Goal: Task Accomplishment & Management: Use online tool/utility

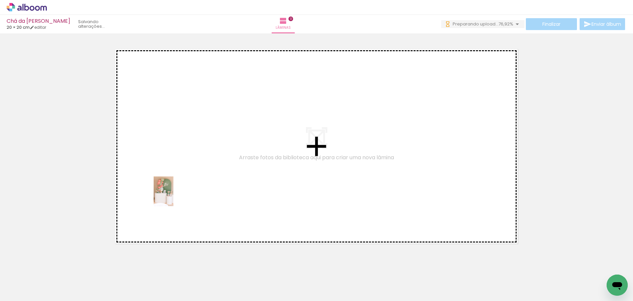
drag, startPoint x: 73, startPoint y: 287, endPoint x: 121, endPoint y: 276, distance: 49.0
click at [180, 192] on quentale-workspace at bounding box center [316, 150] width 633 height 301
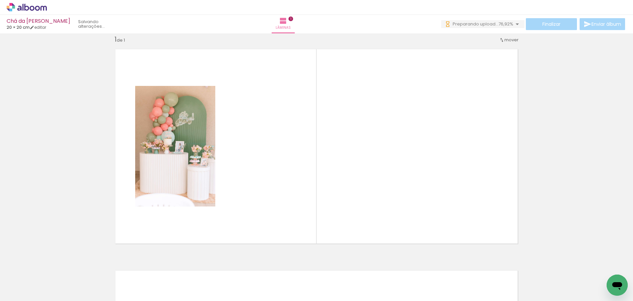
scroll to position [9, 0]
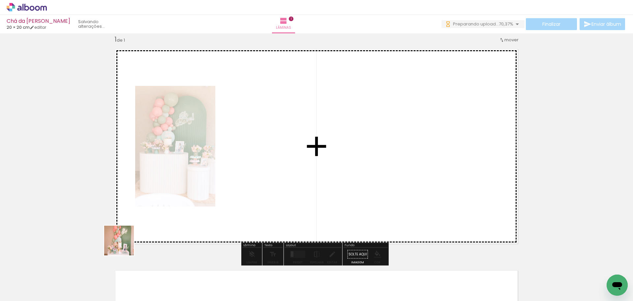
drag, startPoint x: 110, startPoint y: 261, endPoint x: 167, endPoint y: 222, distance: 69.4
click at [184, 192] on quentale-workspace at bounding box center [316, 150] width 633 height 301
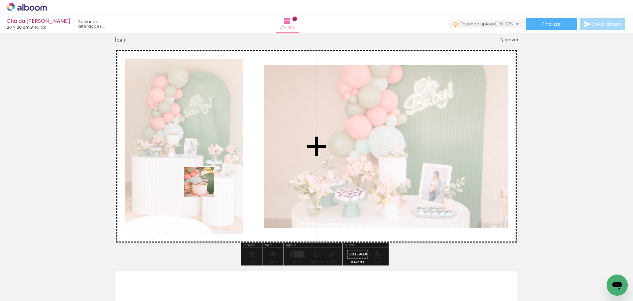
drag, startPoint x: 143, startPoint y: 271, endPoint x: 228, endPoint y: 228, distance: 95.6
click at [228, 167] on quentale-workspace at bounding box center [316, 150] width 633 height 301
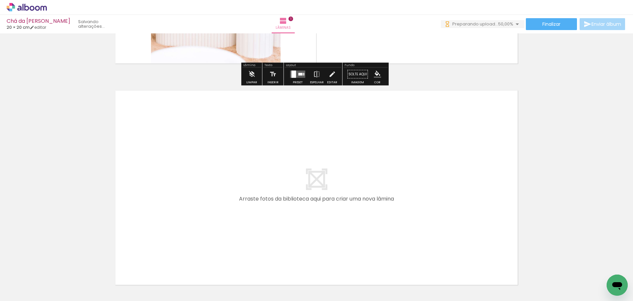
scroll to position [207, 0]
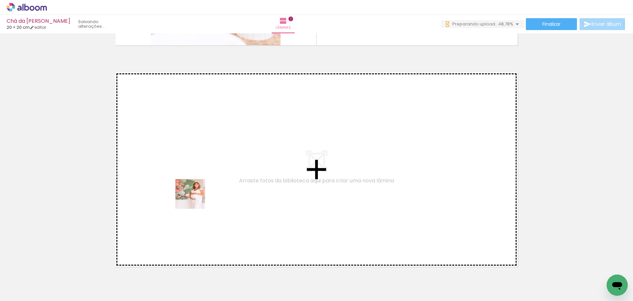
drag, startPoint x: 185, startPoint y: 282, endPoint x: 205, endPoint y: 266, distance: 26.0
click at [197, 186] on quentale-workspace at bounding box center [316, 150] width 633 height 301
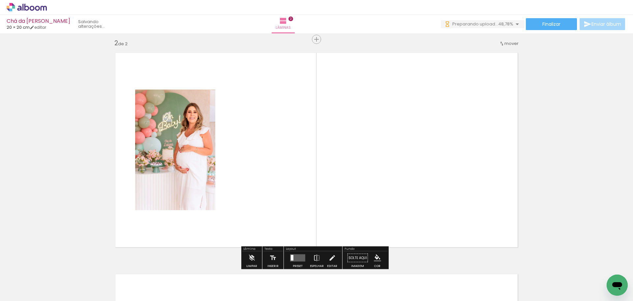
scroll to position [230, 0]
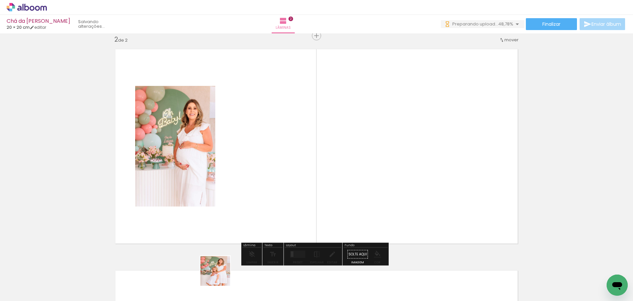
drag, startPoint x: 220, startPoint y: 279, endPoint x: 244, endPoint y: 247, distance: 39.8
click at [237, 187] on quentale-workspace at bounding box center [316, 150] width 633 height 301
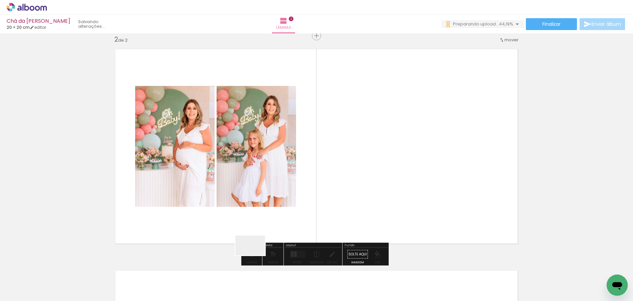
drag, startPoint x: 255, startPoint y: 255, endPoint x: 300, endPoint y: 272, distance: 47.2
click at [266, 173] on quentale-workspace at bounding box center [316, 150] width 633 height 301
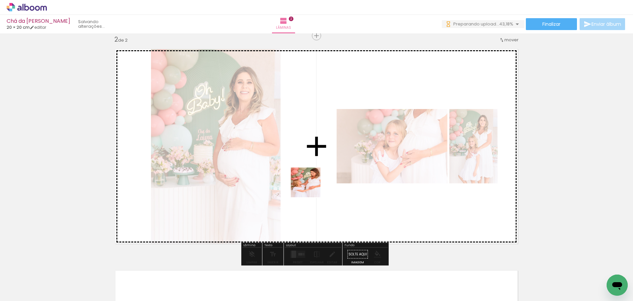
drag, startPoint x: 296, startPoint y: 259, endPoint x: 333, endPoint y: 234, distance: 45.2
click at [311, 184] on quentale-workspace at bounding box center [316, 150] width 633 height 301
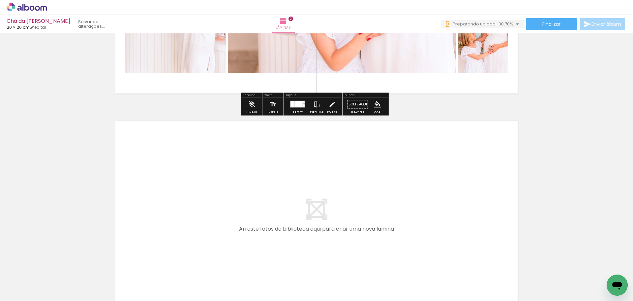
scroll to position [395, 0]
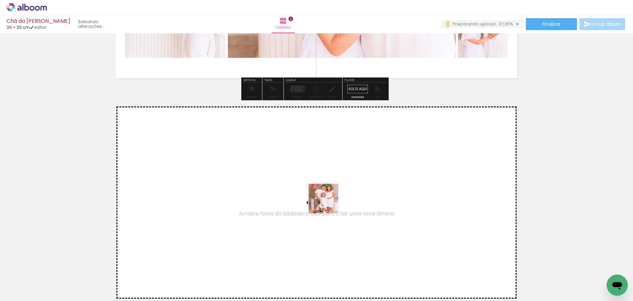
drag, startPoint x: 328, startPoint y: 278, endPoint x: 418, endPoint y: 295, distance: 91.8
click at [329, 198] on quentale-workspace at bounding box center [316, 150] width 633 height 301
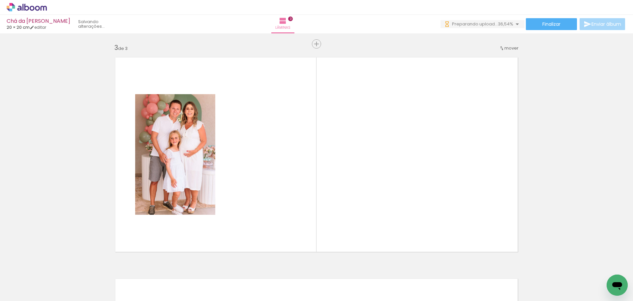
scroll to position [451, 0]
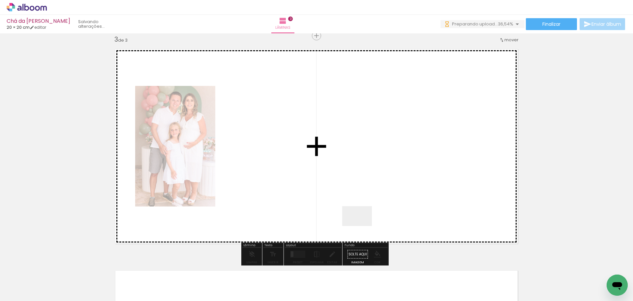
drag, startPoint x: 362, startPoint y: 226, endPoint x: 362, endPoint y: 206, distance: 19.8
click at [362, 206] on quentale-workspace at bounding box center [316, 150] width 633 height 301
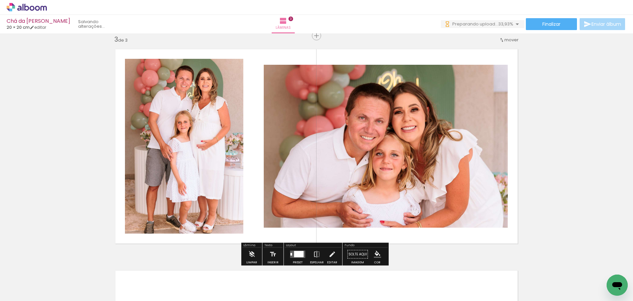
drag, startPoint x: 401, startPoint y: 225, endPoint x: 395, endPoint y: 181, distance: 44.0
click at [395, 181] on quentale-workspace at bounding box center [316, 150] width 633 height 301
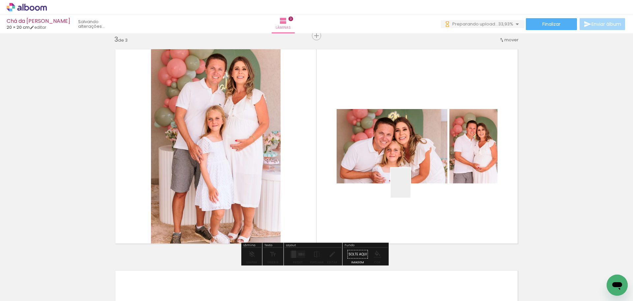
drag, startPoint x: 411, startPoint y: 187, endPoint x: 419, endPoint y: 228, distance: 41.2
click at [407, 178] on quentale-workspace at bounding box center [316, 150] width 633 height 301
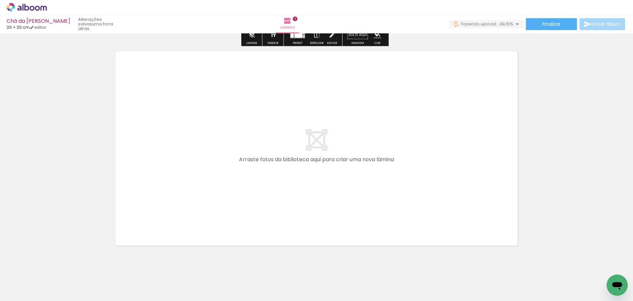
scroll to position [682, 0]
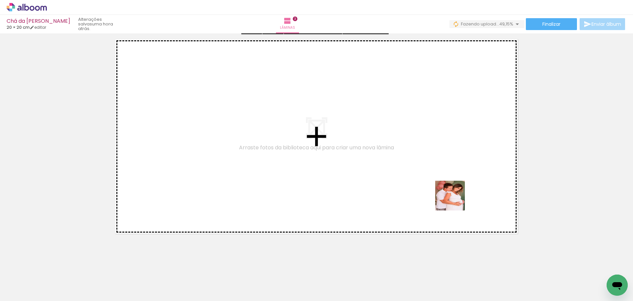
drag, startPoint x: 469, startPoint y: 239, endPoint x: 507, endPoint y: 244, distance: 38.2
click at [447, 189] on quentale-workspace at bounding box center [316, 150] width 633 height 301
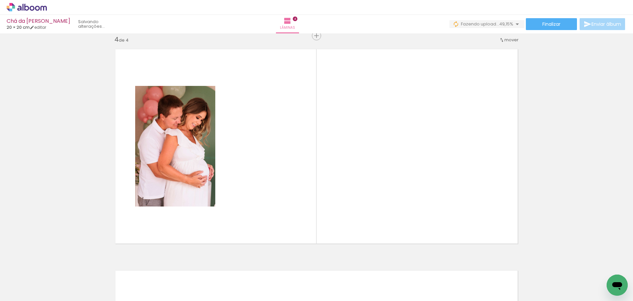
scroll to position [672, 0]
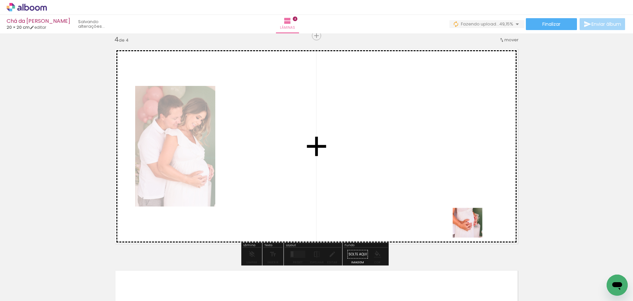
drag, startPoint x: 486, startPoint y: 242, endPoint x: 499, endPoint y: 246, distance: 13.3
click at [466, 217] on quentale-workspace at bounding box center [316, 150] width 633 height 301
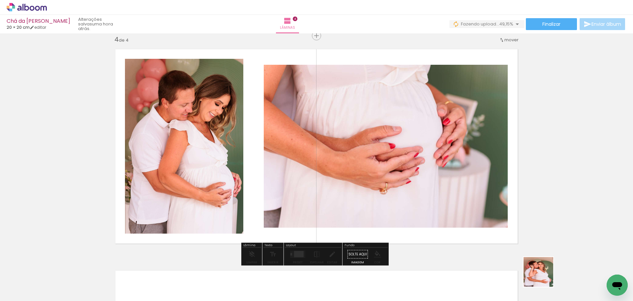
drag, startPoint x: 545, startPoint y: 280, endPoint x: 468, endPoint y: 211, distance: 102.8
click at [469, 212] on quentale-workspace at bounding box center [316, 150] width 633 height 301
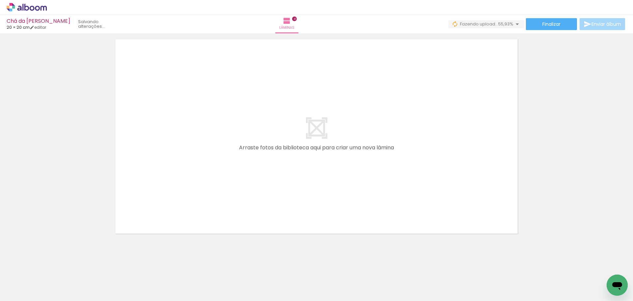
scroll to position [0, 295]
drag, startPoint x: 300, startPoint y: 279, endPoint x: 343, endPoint y: 295, distance: 46.0
click at [301, 196] on quentale-workspace at bounding box center [316, 150] width 633 height 301
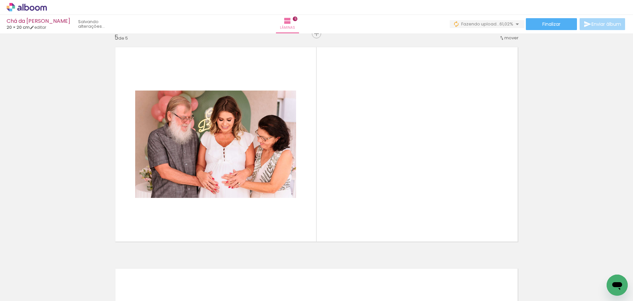
scroll to position [893, 0]
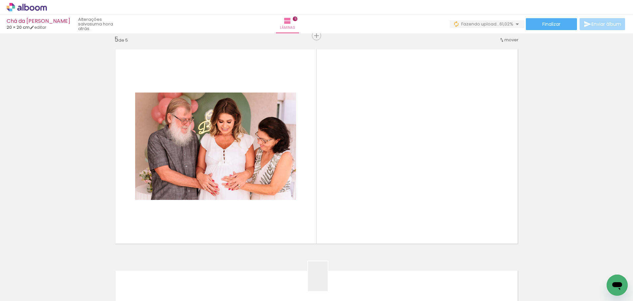
drag, startPoint x: 328, startPoint y: 281, endPoint x: 368, endPoint y: 284, distance: 39.7
click at [330, 202] on quentale-workspace at bounding box center [316, 150] width 633 height 301
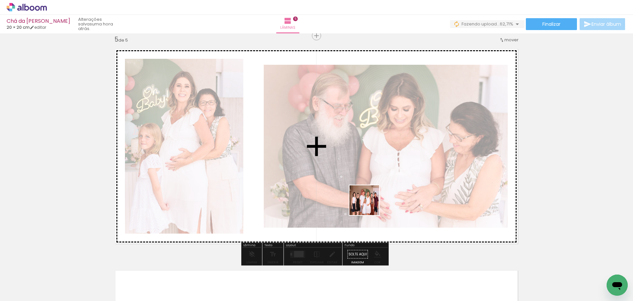
drag, startPoint x: 368, startPoint y: 284, endPoint x: 377, endPoint y: 216, distance: 68.5
click at [374, 179] on quentale-workspace at bounding box center [316, 150] width 633 height 301
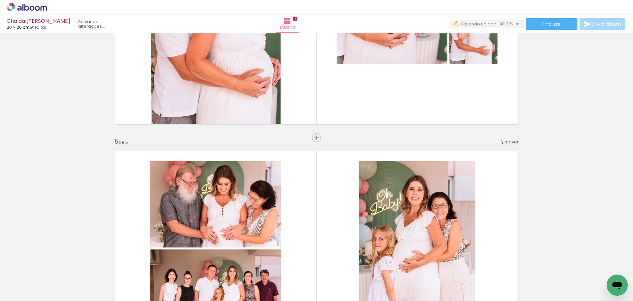
scroll to position [761, 0]
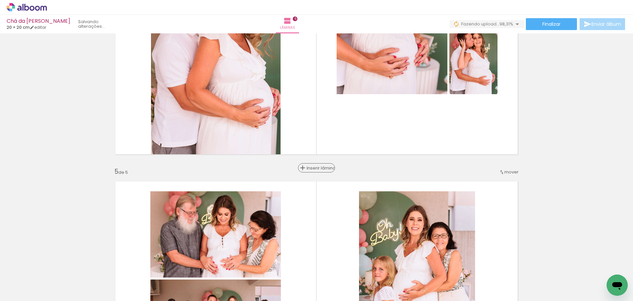
click at [315, 168] on span "Inserir lâmina" at bounding box center [320, 168] width 26 height 4
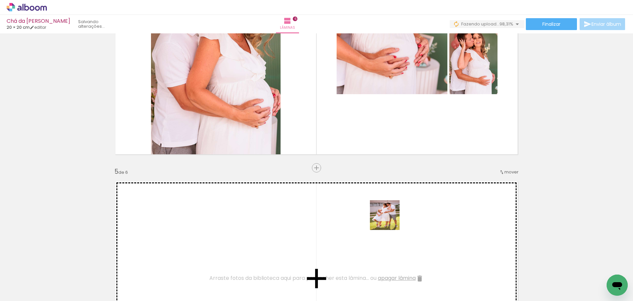
drag, startPoint x: 401, startPoint y: 282, endPoint x: 435, endPoint y: 259, distance: 41.2
click at [389, 214] on quentale-workspace at bounding box center [316, 150] width 633 height 301
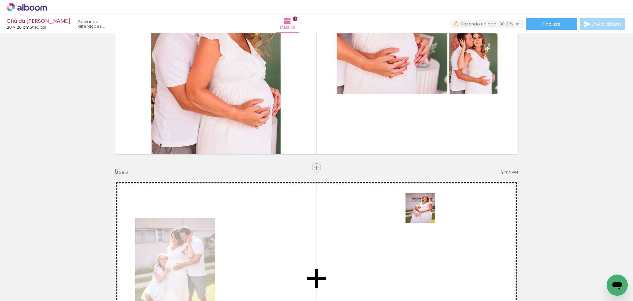
drag, startPoint x: 441, startPoint y: 280, endPoint x: 462, endPoint y: 265, distance: 25.4
click at [426, 212] on quentale-workspace at bounding box center [316, 150] width 633 height 301
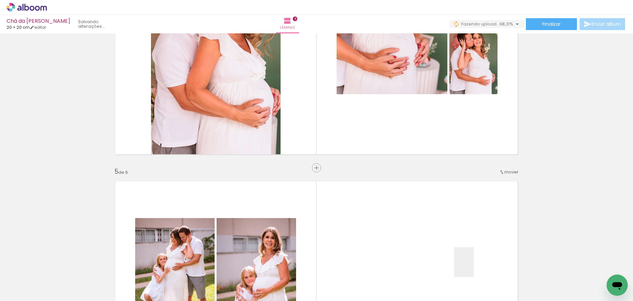
drag, startPoint x: 474, startPoint y: 272, endPoint x: 447, endPoint y: 226, distance: 52.8
click at [447, 226] on quentale-workspace at bounding box center [316, 150] width 633 height 301
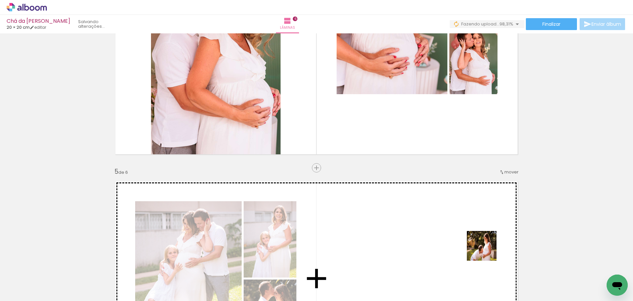
drag, startPoint x: 515, startPoint y: 279, endPoint x: 487, endPoint y: 258, distance: 35.1
click at [464, 226] on quentale-workspace at bounding box center [316, 150] width 633 height 301
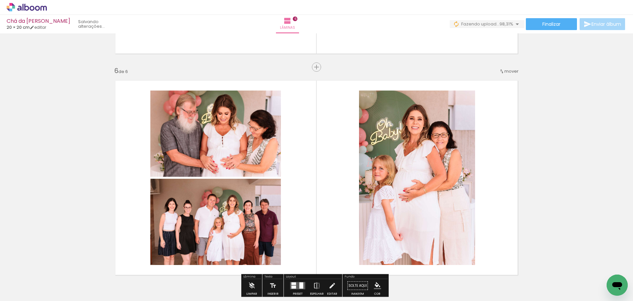
scroll to position [1091, 0]
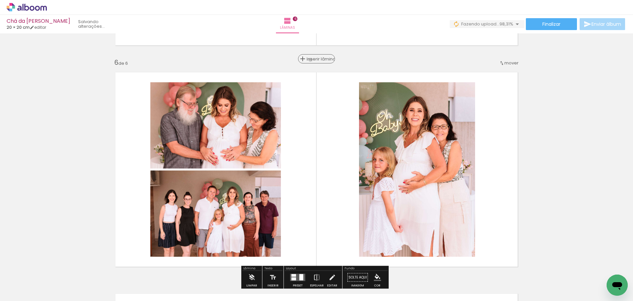
click at [313, 59] on span "Inserir lâmina" at bounding box center [320, 59] width 26 height 4
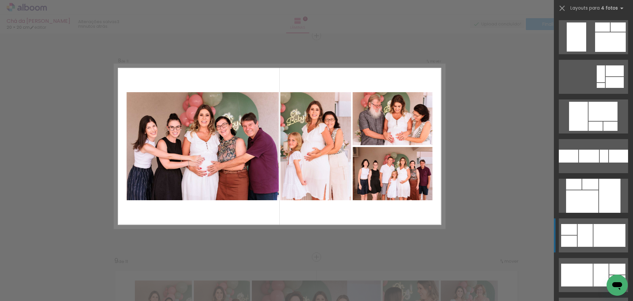
scroll to position [0, 1603]
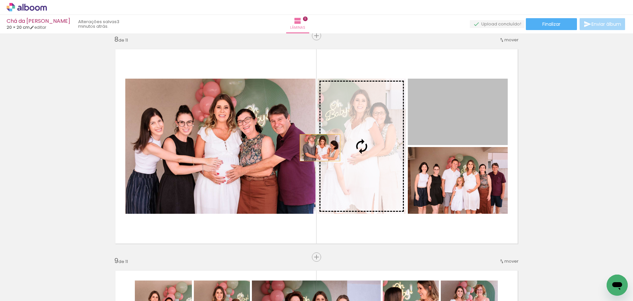
drag, startPoint x: 455, startPoint y: 126, endPoint x: 271, endPoint y: 148, distance: 185.4
click at [0, 0] on slot at bounding box center [0, 0] width 0 height 0
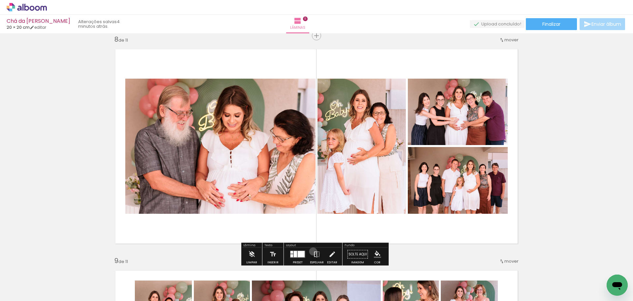
click at [313, 251] on iron-icon at bounding box center [316, 253] width 7 height 13
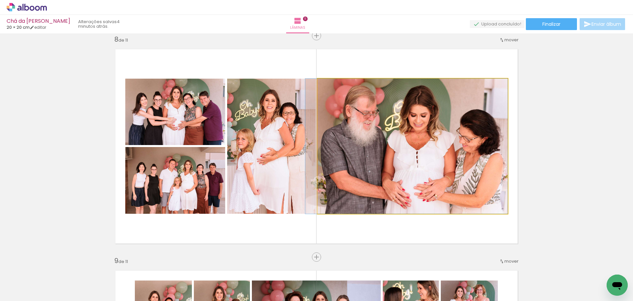
drag, startPoint x: 473, startPoint y: 153, endPoint x: 460, endPoint y: 150, distance: 13.6
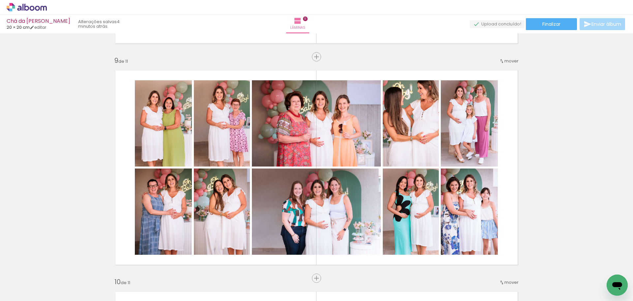
scroll to position [1787, 0]
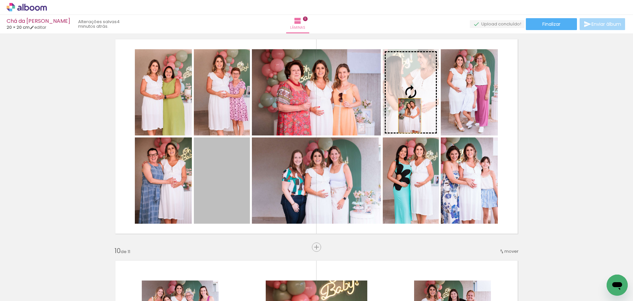
drag, startPoint x: 230, startPoint y: 183, endPoint x: 432, endPoint y: 108, distance: 215.8
click at [0, 0] on slot at bounding box center [0, 0] width 0 height 0
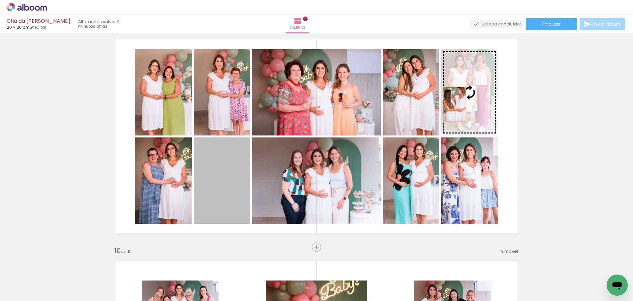
drag, startPoint x: 224, startPoint y: 179, endPoint x: 460, endPoint y: 100, distance: 248.8
click at [0, 0] on slot at bounding box center [0, 0] width 0 height 0
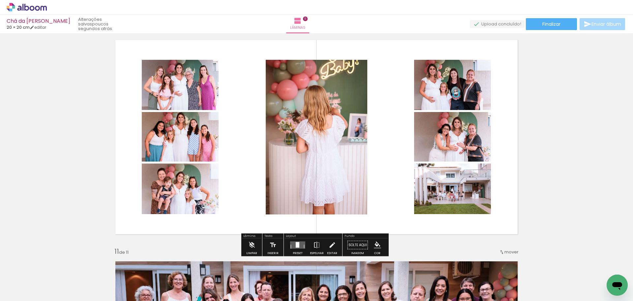
scroll to position [2018, 0]
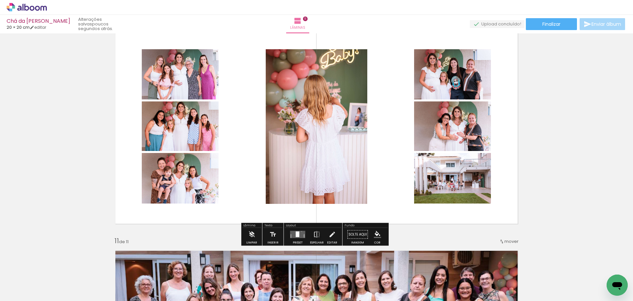
click at [300, 231] on quentale-layouter at bounding box center [297, 234] width 15 height 7
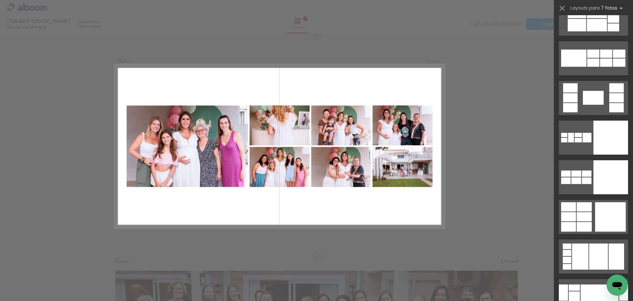
scroll to position [3860, 0]
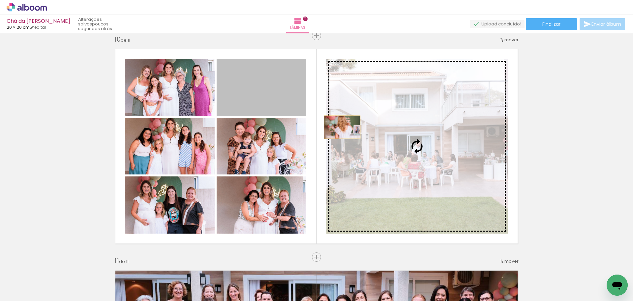
drag, startPoint x: 270, startPoint y: 97, endPoint x: 378, endPoint y: 137, distance: 116.0
click at [0, 0] on slot at bounding box center [0, 0] width 0 height 0
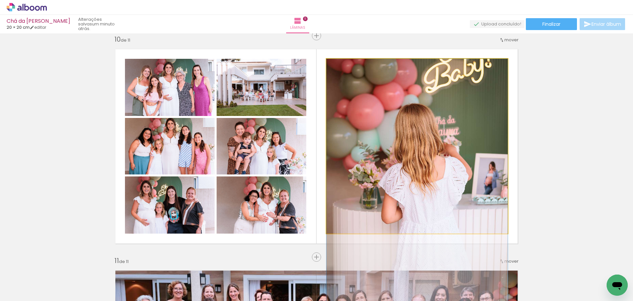
drag, startPoint x: 407, startPoint y: 141, endPoint x: 399, endPoint y: 192, distance: 51.5
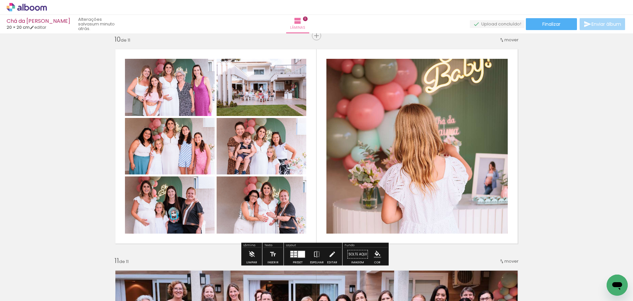
click at [302, 249] on div at bounding box center [298, 253] width 18 height 13
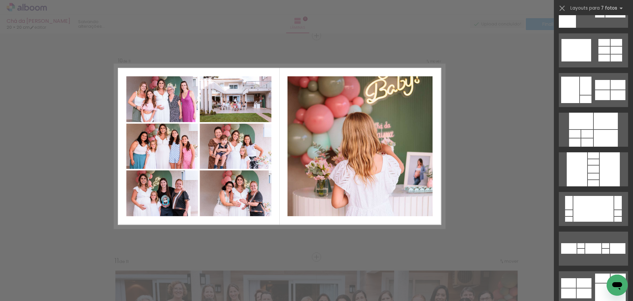
scroll to position [1069, 0]
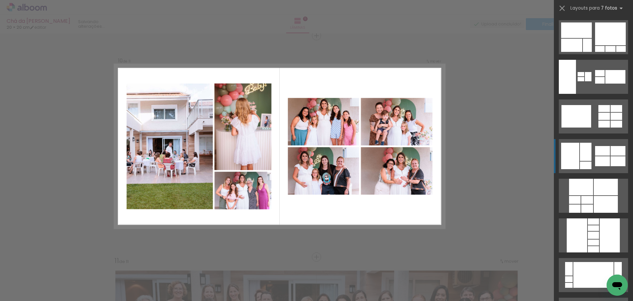
click at [580, 76] on div at bounding box center [581, 74] width 7 height 4
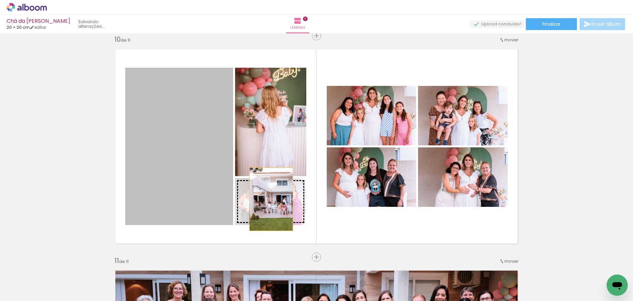
drag, startPoint x: 193, startPoint y: 161, endPoint x: 269, endPoint y: 199, distance: 85.0
click at [0, 0] on slot at bounding box center [0, 0] width 0 height 0
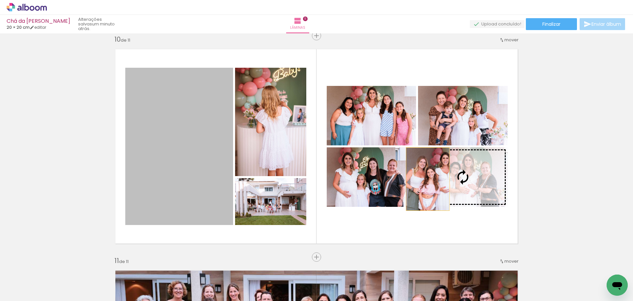
drag, startPoint x: 186, startPoint y: 157, endPoint x: 456, endPoint y: 181, distance: 270.9
click at [0, 0] on slot at bounding box center [0, 0] width 0 height 0
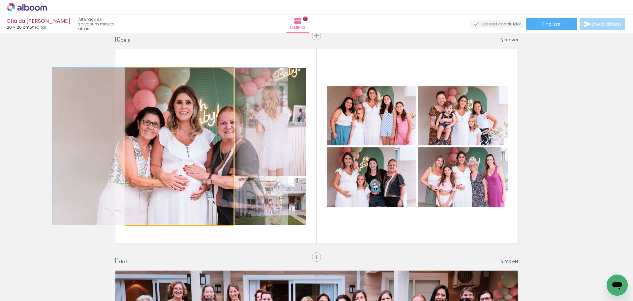
drag, startPoint x: 200, startPoint y: 160, endPoint x: 191, endPoint y: 160, distance: 8.9
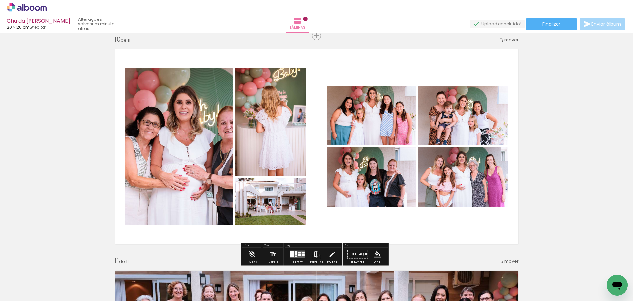
click at [301, 257] on quentale-layouter at bounding box center [297, 253] width 15 height 7
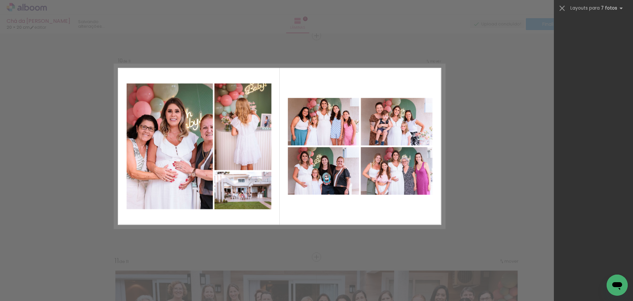
scroll to position [0, 0]
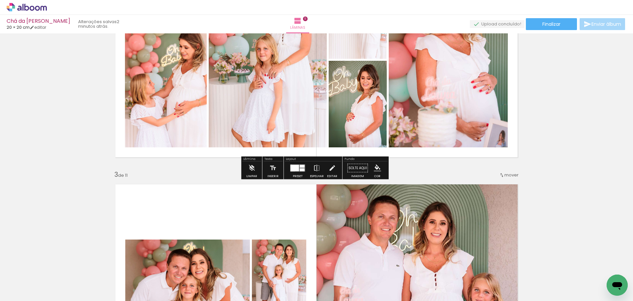
scroll to position [396, 0]
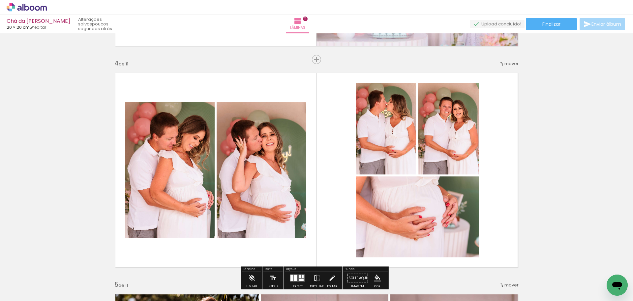
scroll to position [627, 0]
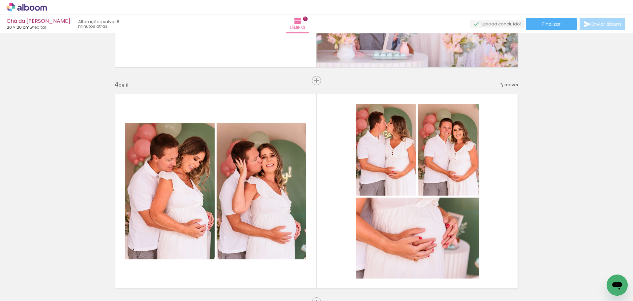
scroll to position [0, 1603]
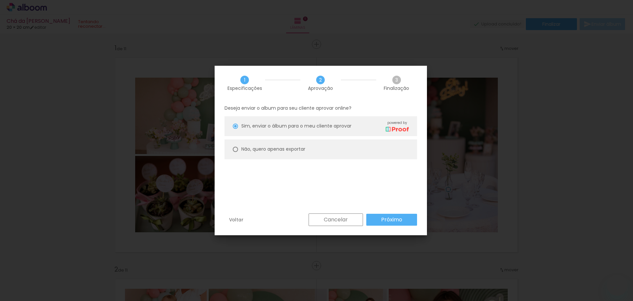
click at [0, 0] on slot "Próximo" at bounding box center [0, 0] width 0 height 0
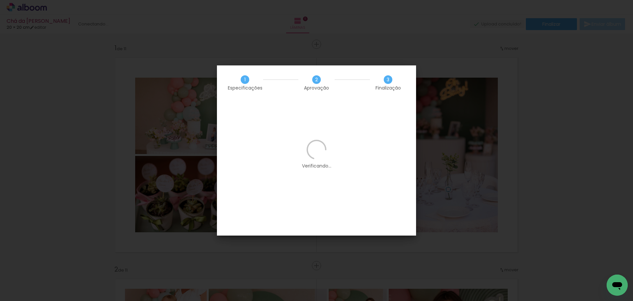
scroll to position [0, 1603]
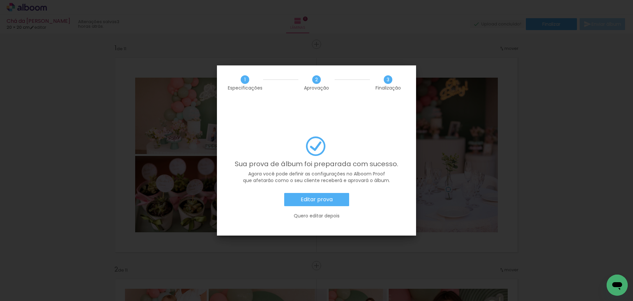
scroll to position [0, 1603]
